Goal: Information Seeking & Learning: Learn about a topic

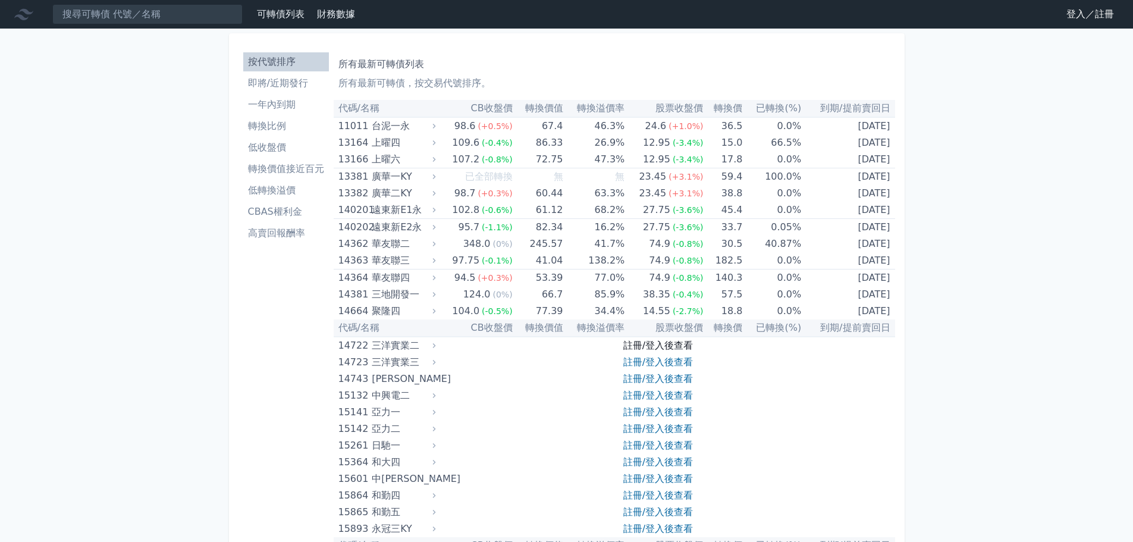
click at [661, 342] on link "註冊/登入後查看" at bounding box center [658, 345] width 70 height 11
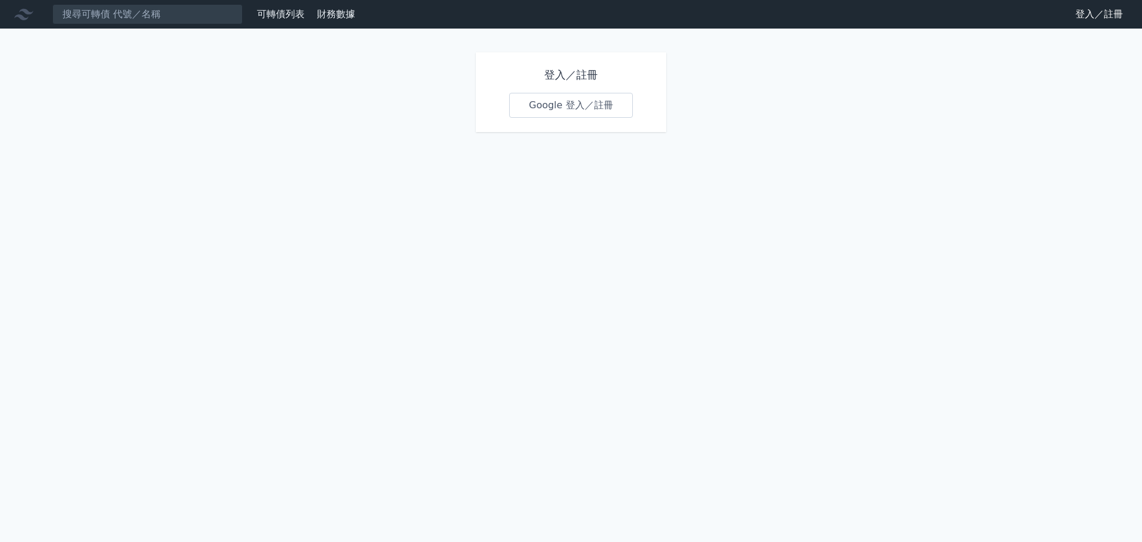
click at [581, 104] on link "Google 登入／註冊" at bounding box center [571, 105] width 124 height 25
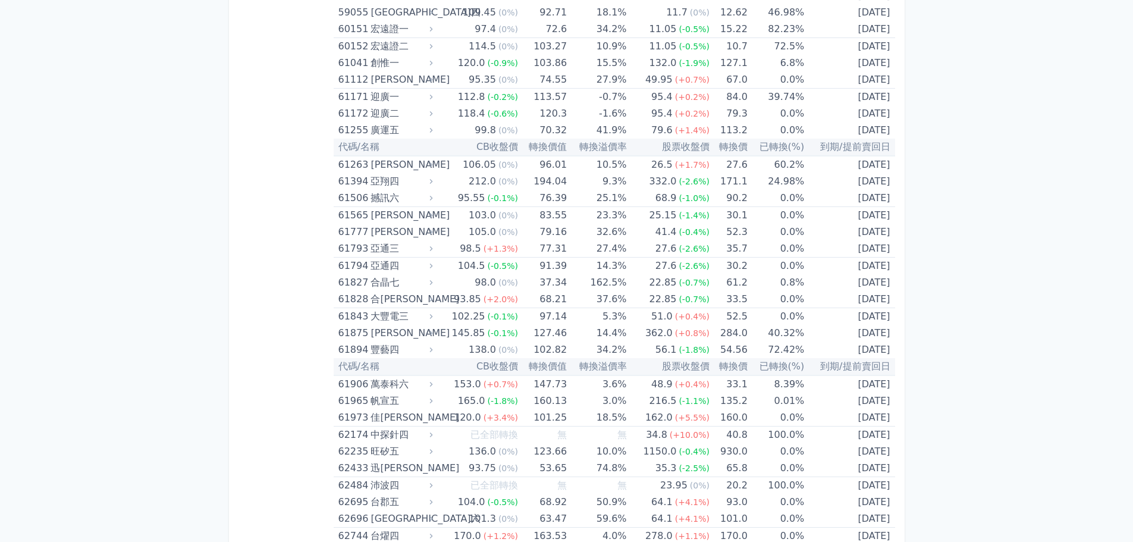
scroll to position [4579, 0]
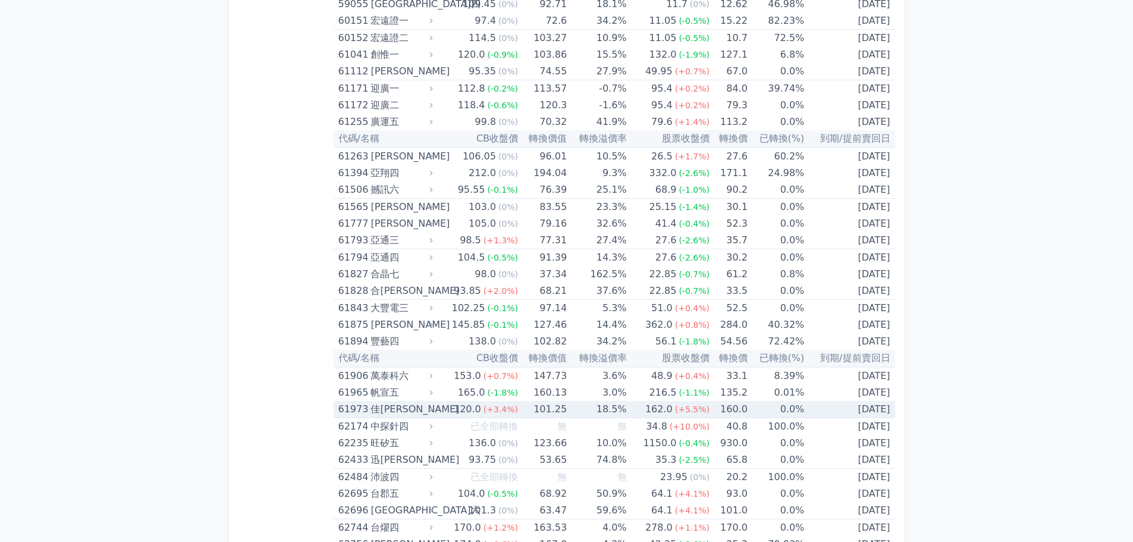
click at [385, 409] on div "佳[PERSON_NAME]" at bounding box center [400, 409] width 59 height 17
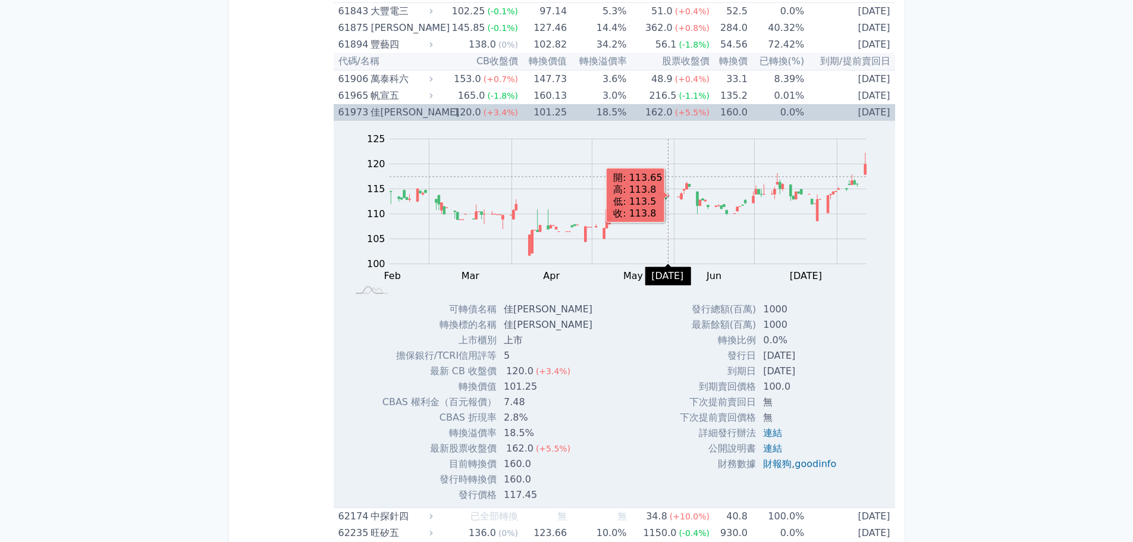
scroll to position [4877, 0]
drag, startPoint x: 504, startPoint y: 465, endPoint x: 547, endPoint y: 463, distance: 42.9
click at [547, 463] on td "160.0" at bounding box center [549, 463] width 105 height 15
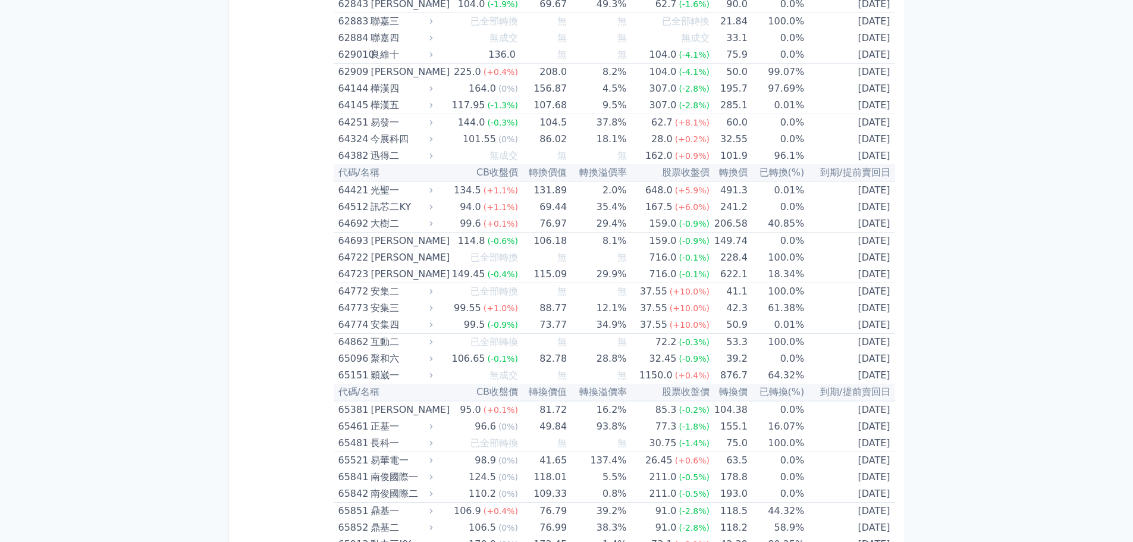
scroll to position [5590, 0]
click at [387, 275] on div "[PERSON_NAME]" at bounding box center [400, 275] width 59 height 17
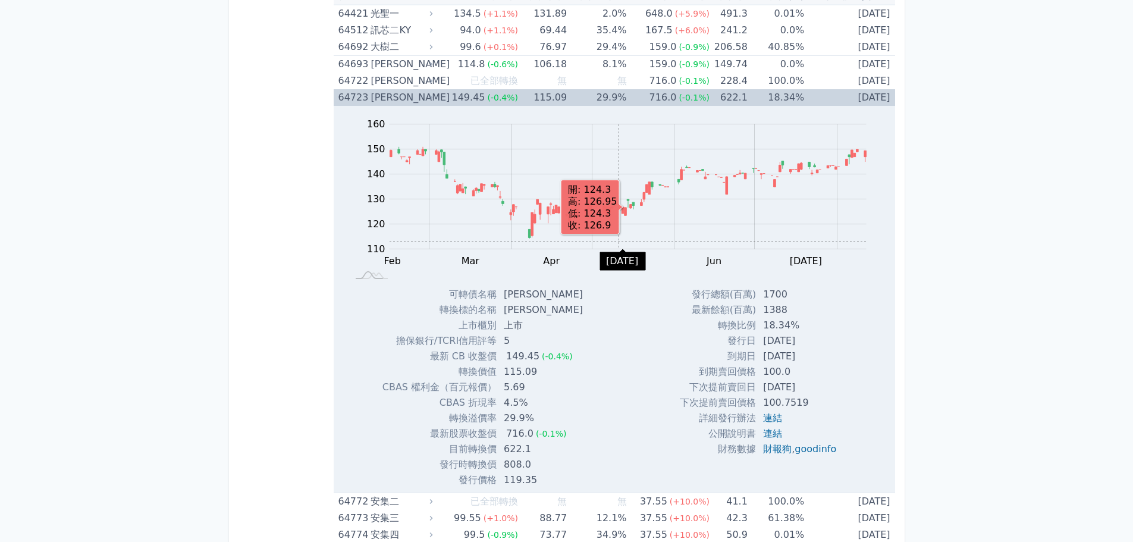
scroll to position [5768, 0]
drag, startPoint x: 502, startPoint y: 451, endPoint x: 544, endPoint y: 448, distance: 41.7
click at [544, 448] on td "622.1" at bounding box center [545, 448] width 96 height 15
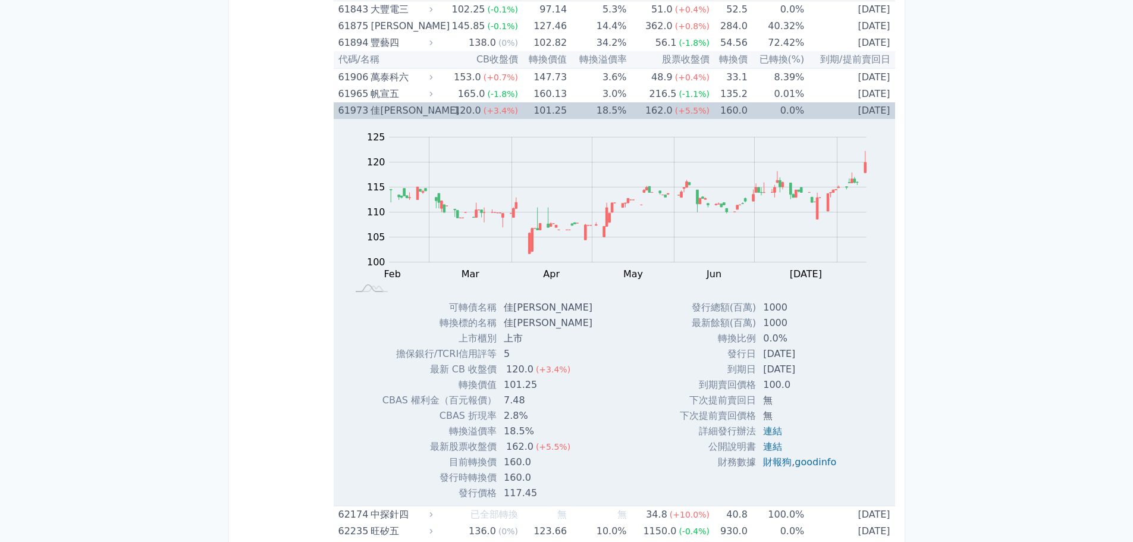
scroll to position [4877, 0]
